Goal: Task Accomplishment & Management: Manage account settings

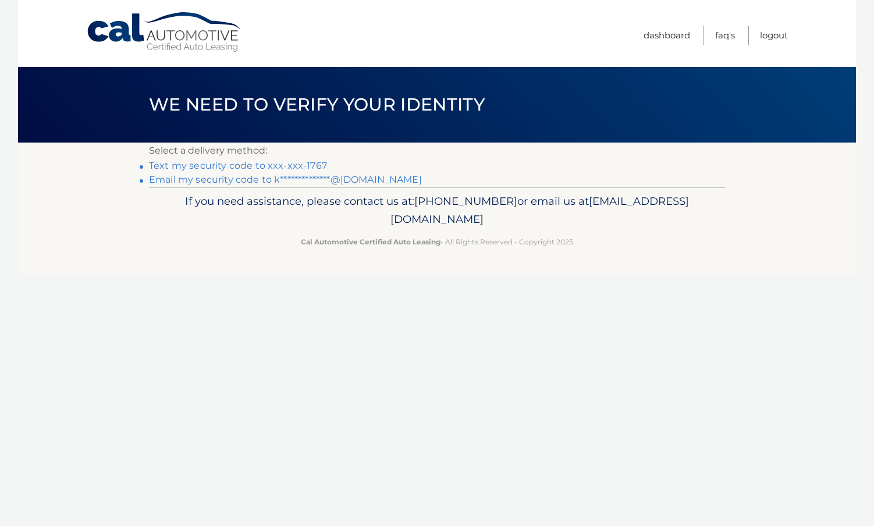
click at [248, 164] on link "Text my security code to xxx-xxx-1767" at bounding box center [238, 165] width 178 height 11
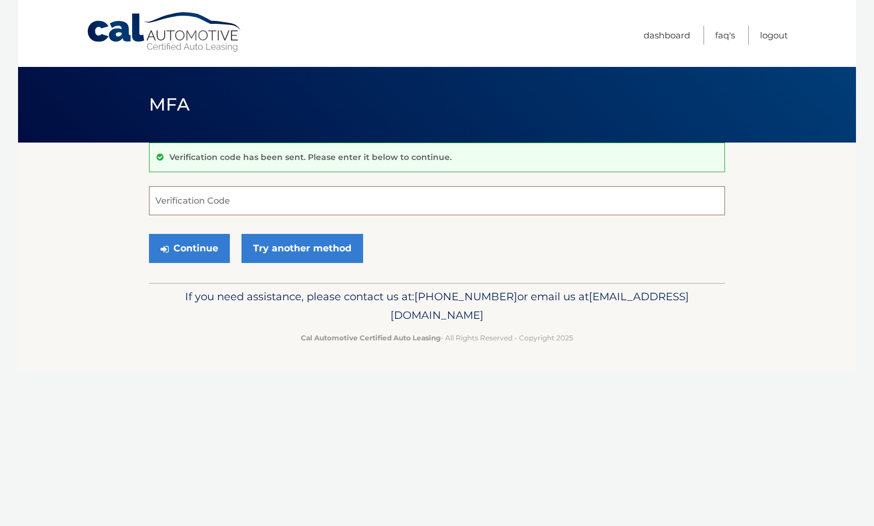
click at [251, 193] on input "Verification Code" at bounding box center [437, 200] width 576 height 29
type input "062301"
click at [207, 251] on button "Continue" at bounding box center [189, 248] width 81 height 29
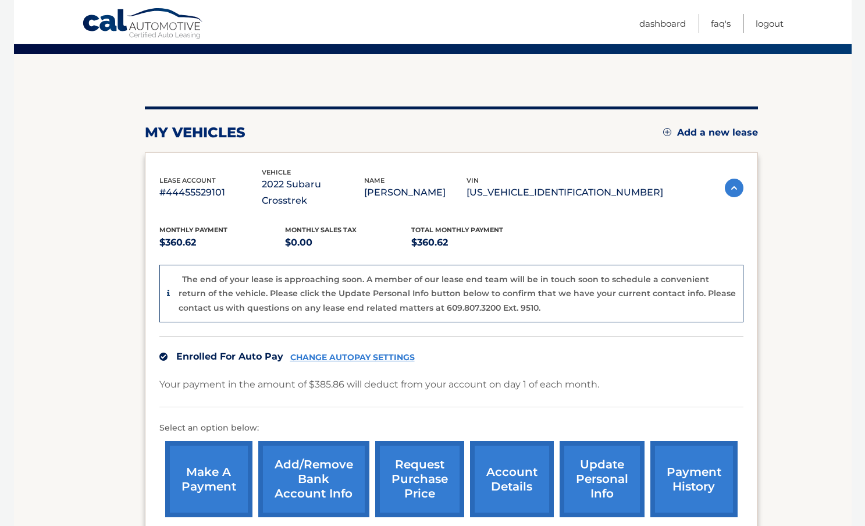
scroll to position [116, 0]
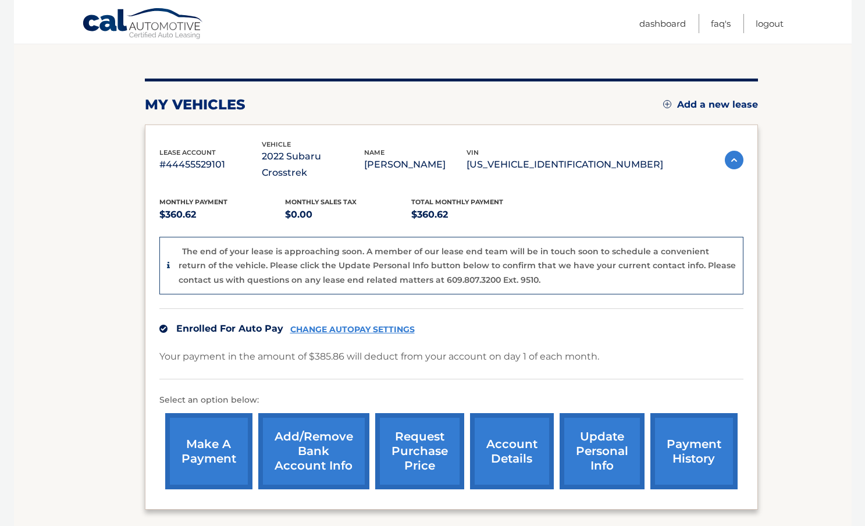
click at [367, 325] on link "CHANGE AUTOPAY SETTINGS" at bounding box center [352, 330] width 124 height 10
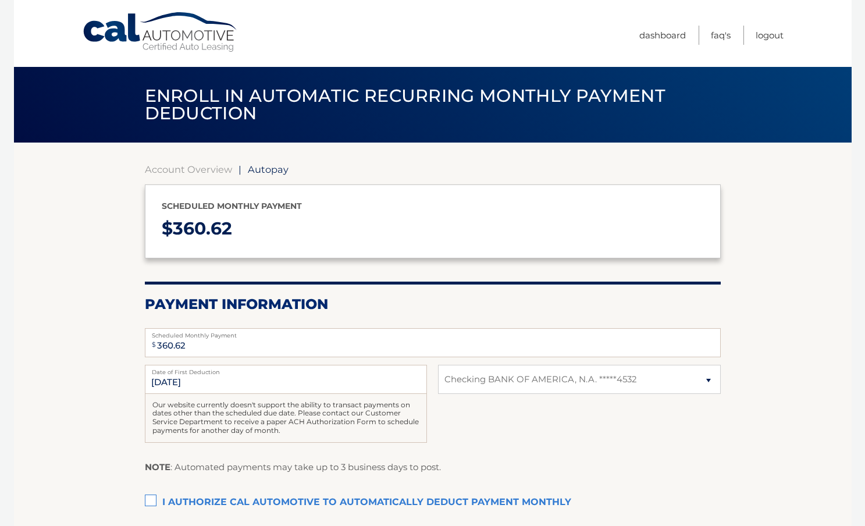
select select "NmJjMTI1OWQtMGZlZC00MTMxLTg5NDctYTRiYzc1NDhmMDRj"
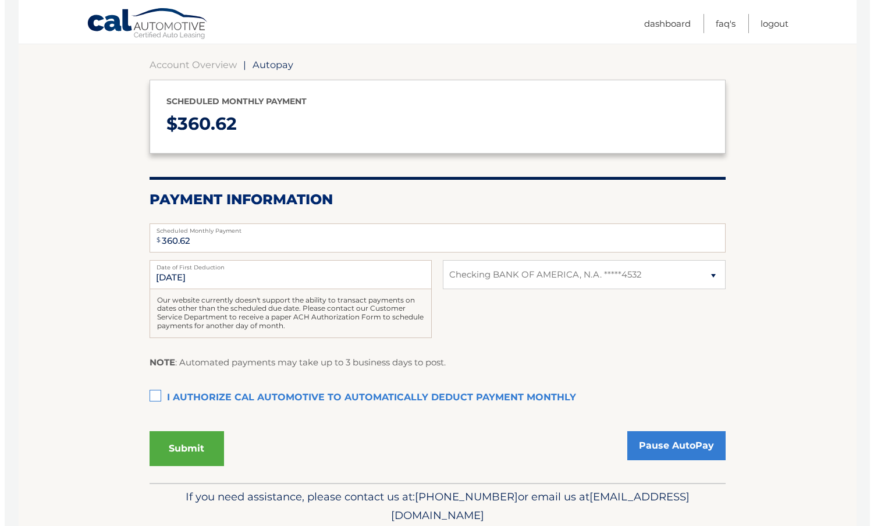
scroll to position [116, 0]
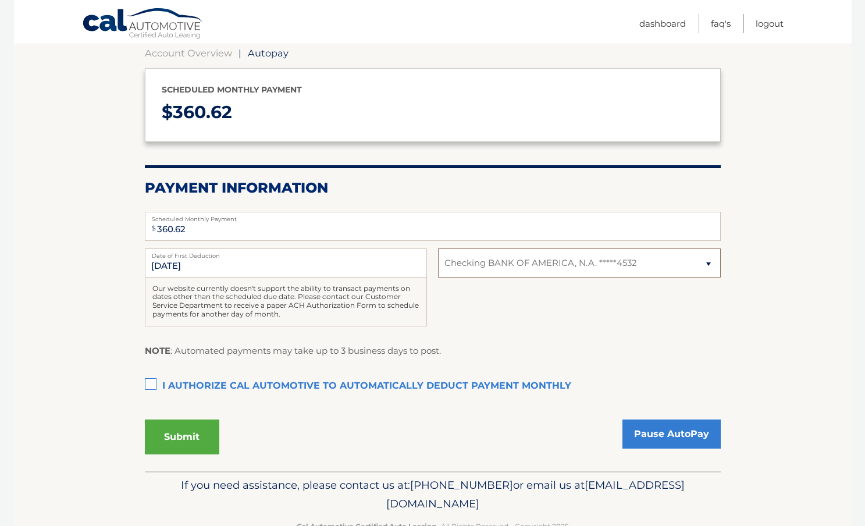
click at [536, 254] on select "Select Bank Account Checking BANK OF AMERICA, N.A. *****4532" at bounding box center [579, 262] width 282 height 29
click at [692, 433] on link "Pause AutoPay" at bounding box center [671, 433] width 98 height 29
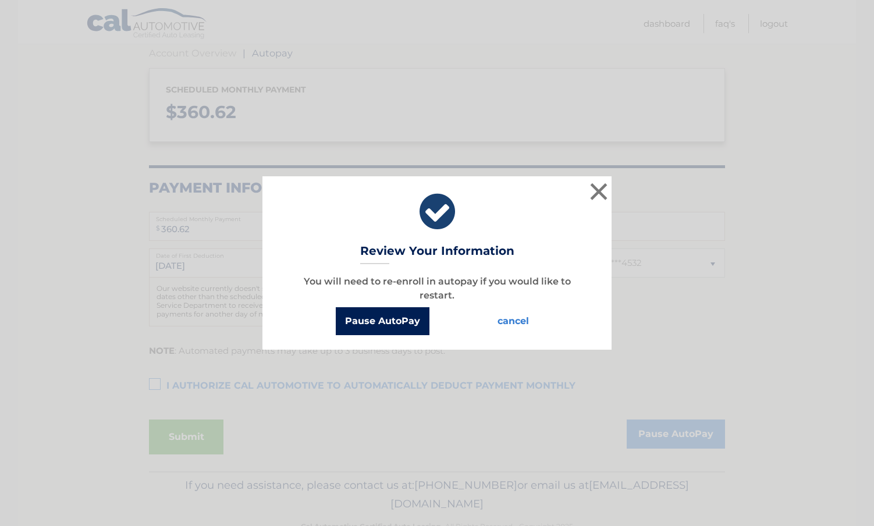
click at [411, 323] on button "Pause AutoPay" at bounding box center [383, 321] width 94 height 28
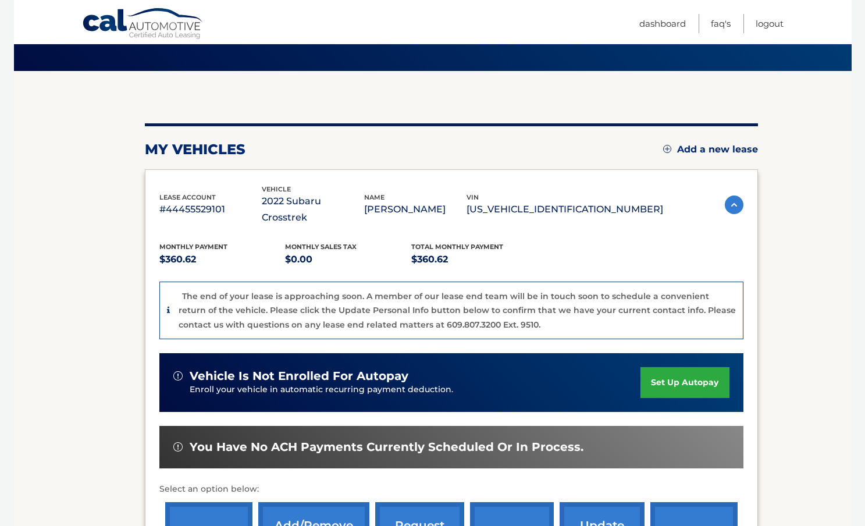
scroll to position [174, 0]
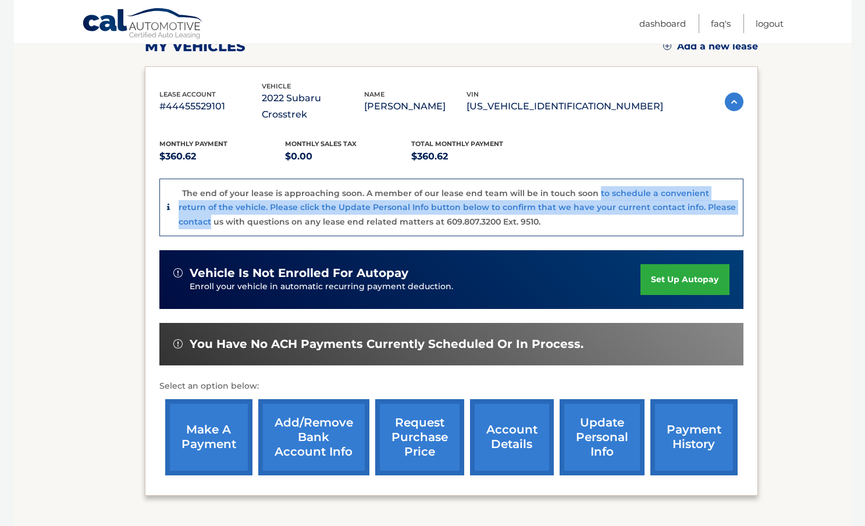
drag, startPoint x: 605, startPoint y: 174, endPoint x: 753, endPoint y: 197, distance: 150.1
click at [753, 197] on div "lease account #44455529101 vehicle 2022 Subaru Crosstrek name [PERSON_NAME] vin…" at bounding box center [451, 280] width 613 height 429
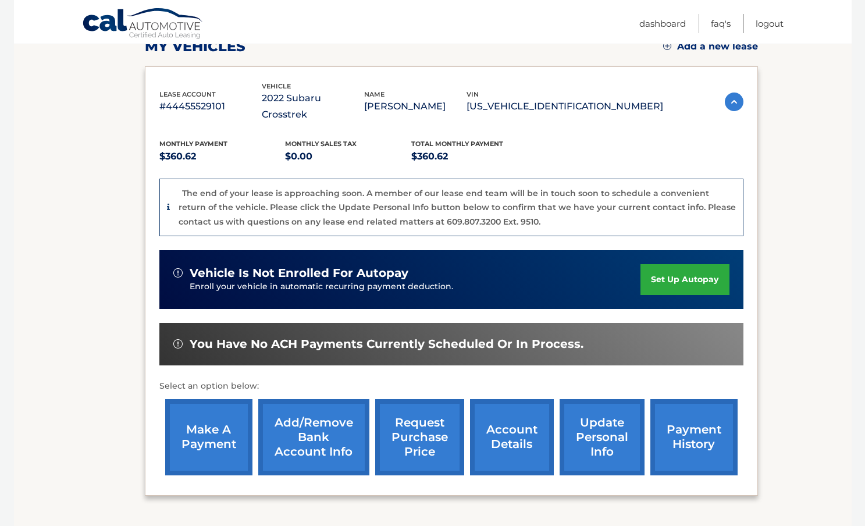
click at [636, 208] on div "The end of your lease is approaching soon. A member of our lease end team will …" at bounding box center [457, 207] width 557 height 43
click at [308, 413] on link "Add/Remove bank account info" at bounding box center [313, 437] width 111 height 76
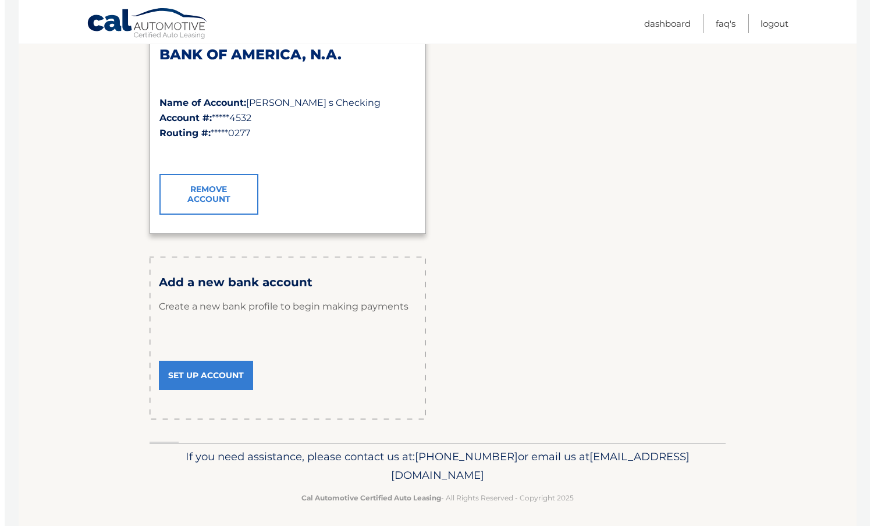
scroll to position [212, 0]
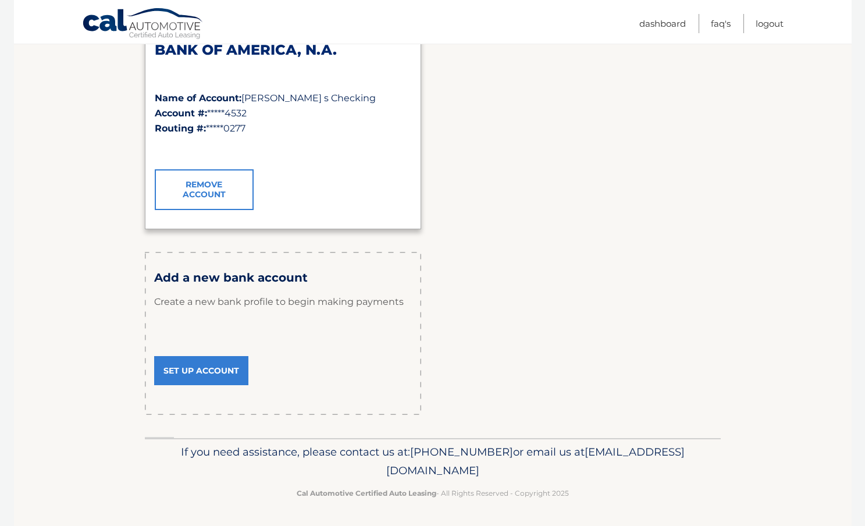
click at [225, 179] on link "Remove Account" at bounding box center [204, 189] width 99 height 41
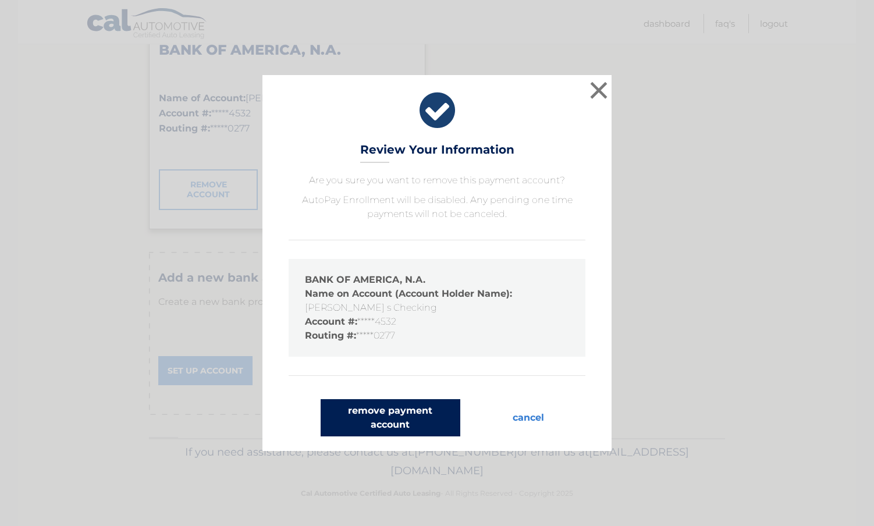
click at [409, 414] on button "remove payment account" at bounding box center [390, 417] width 140 height 37
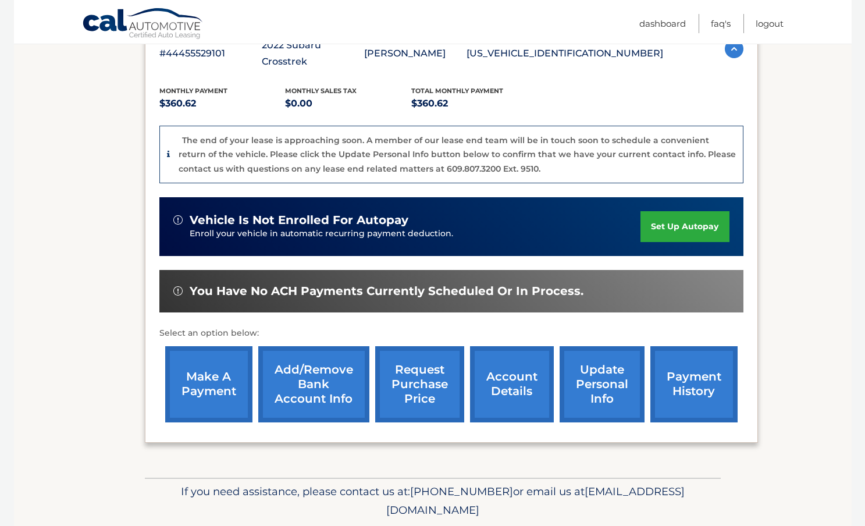
scroll to position [251, 0]
